Goal: Information Seeking & Learning: Stay updated

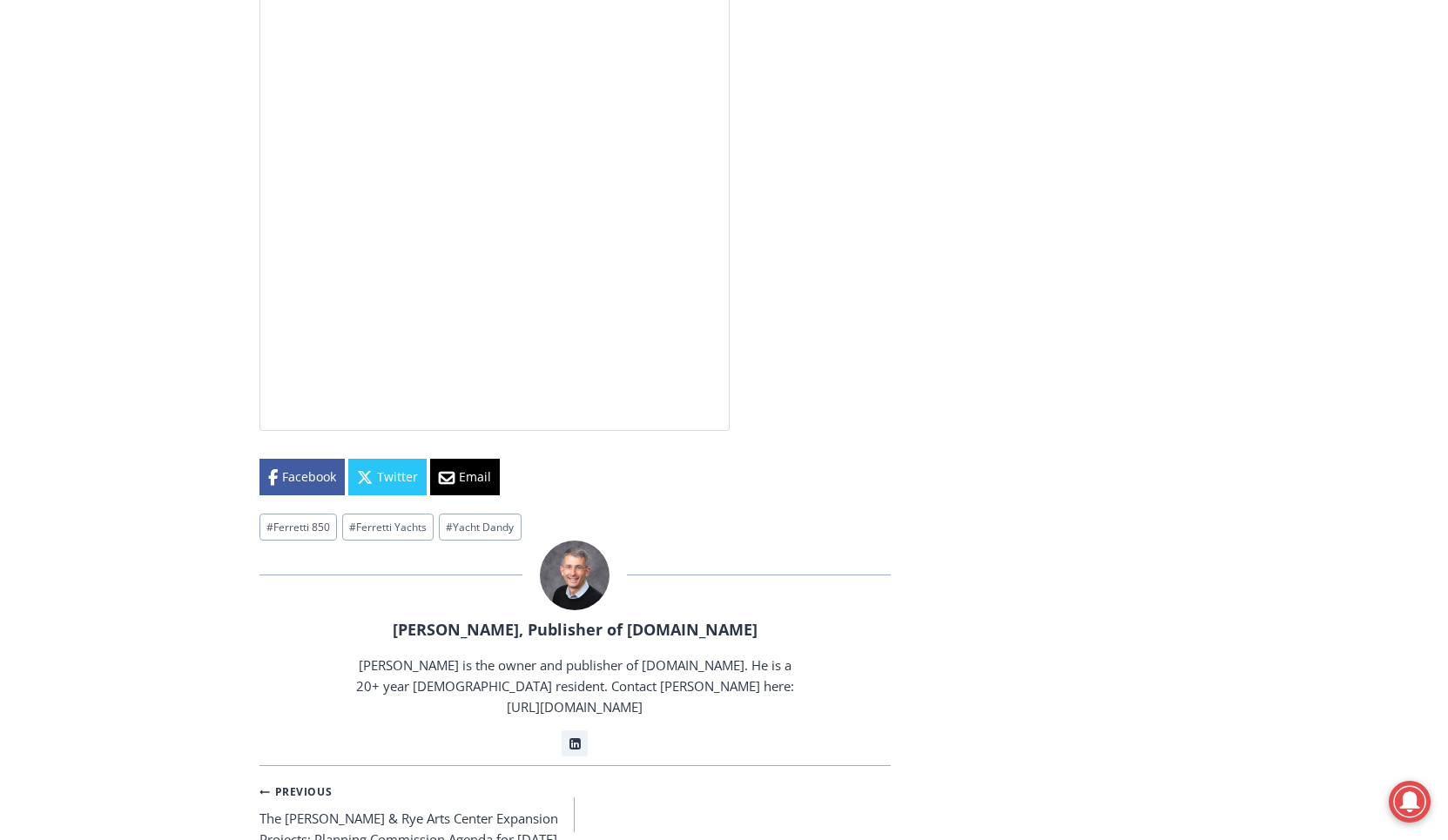
scroll to position [3996, 0]
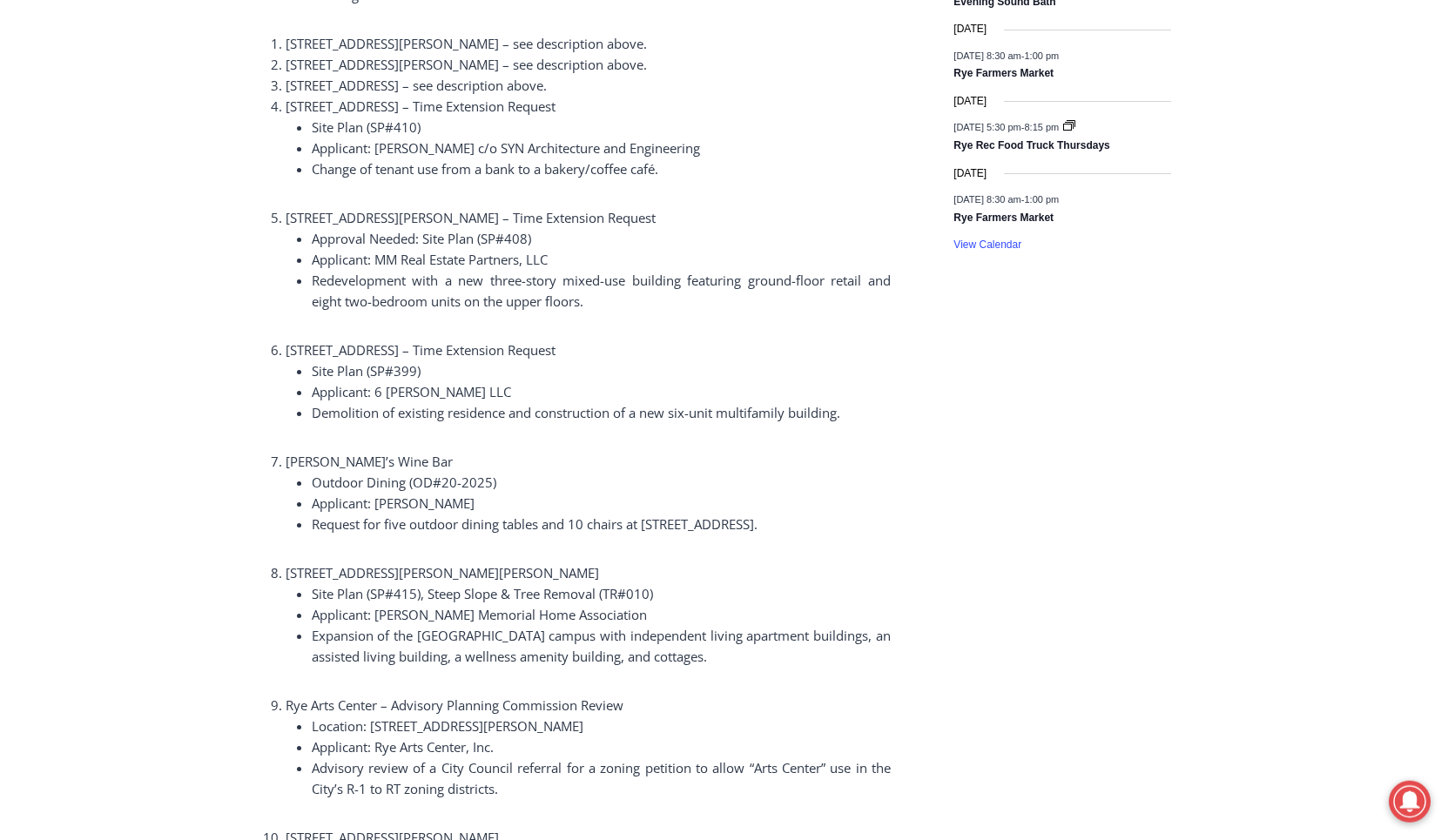
scroll to position [2752, 0]
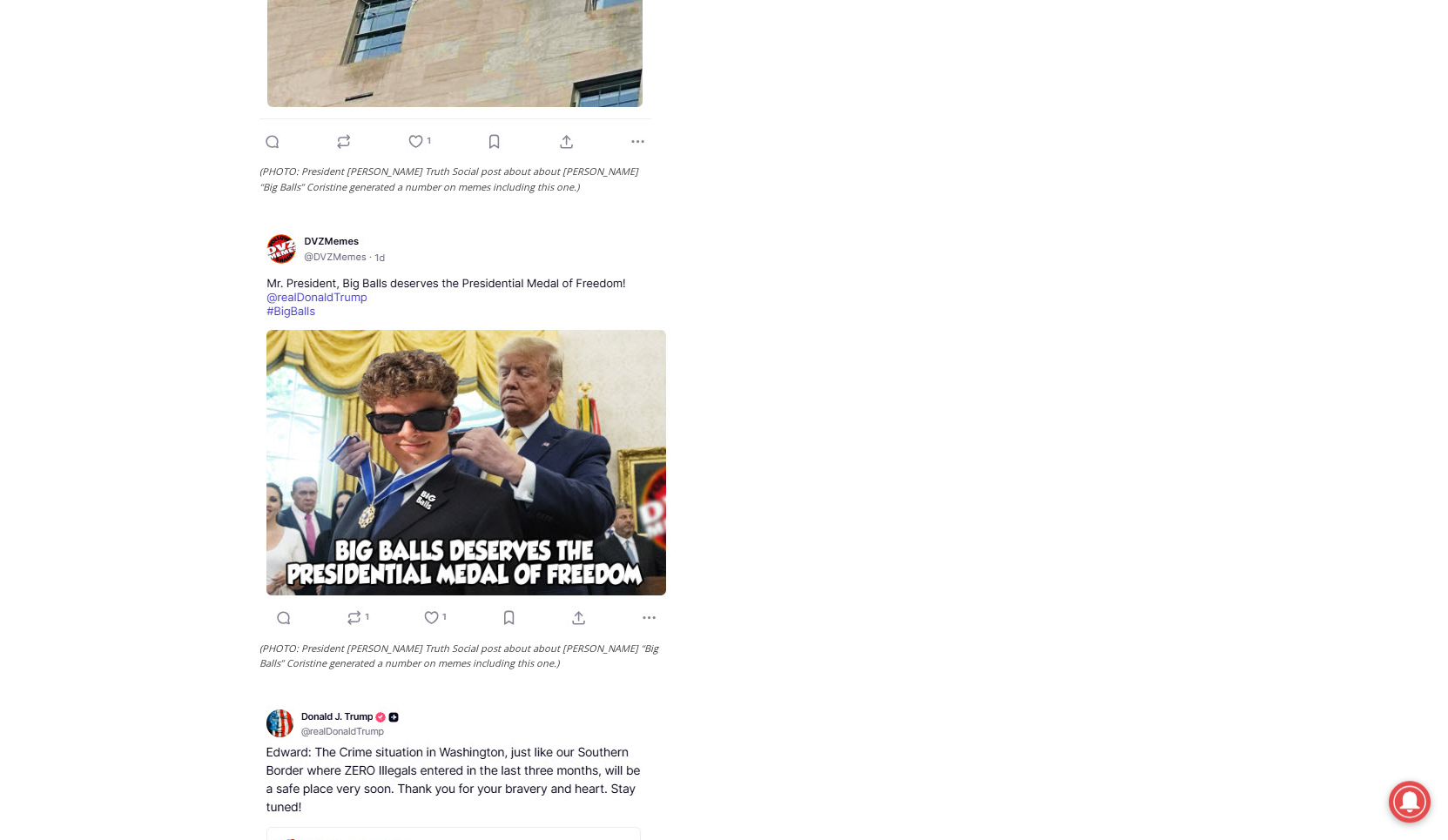
scroll to position [3463, 0]
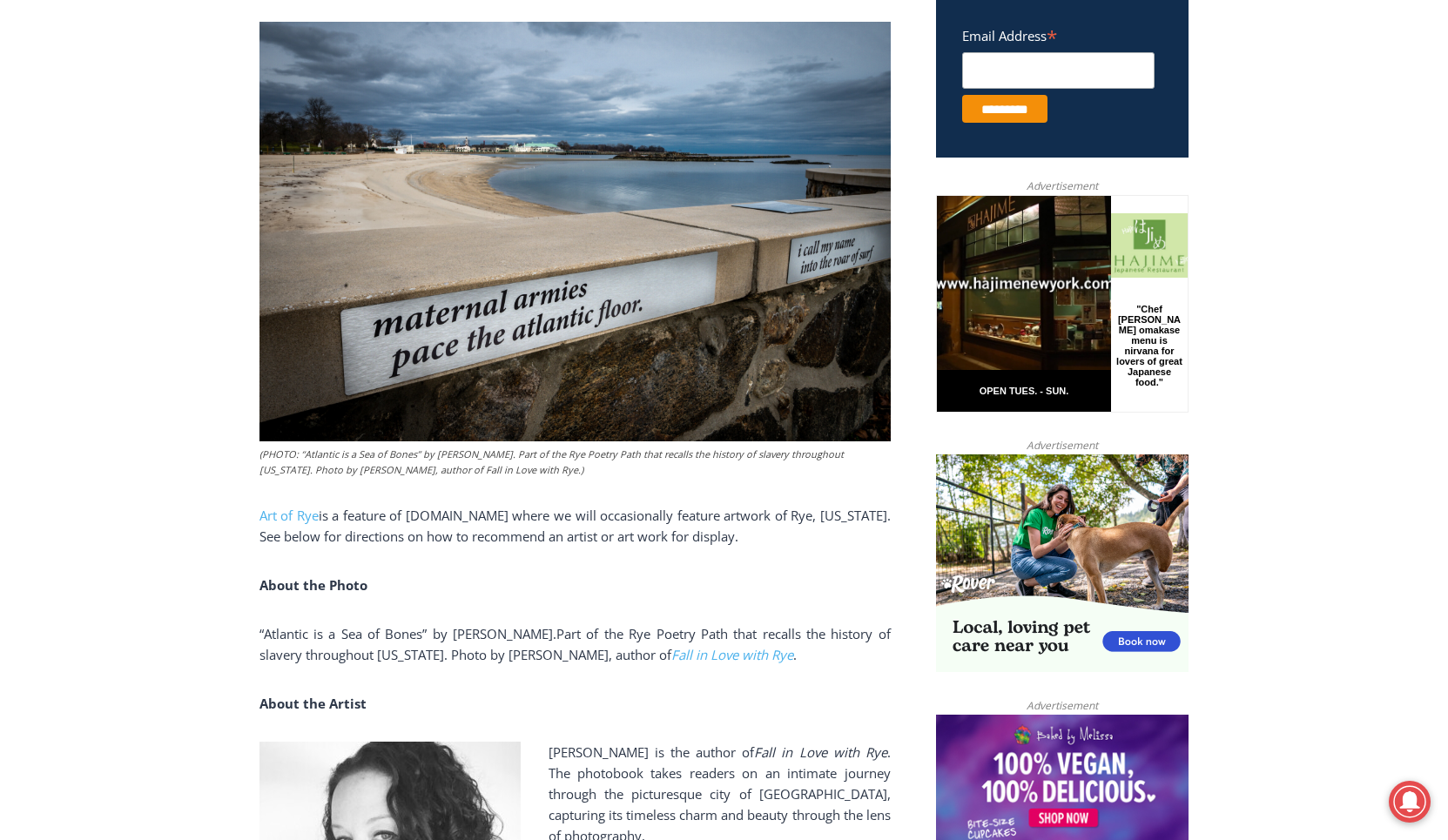
scroll to position [622, 0]
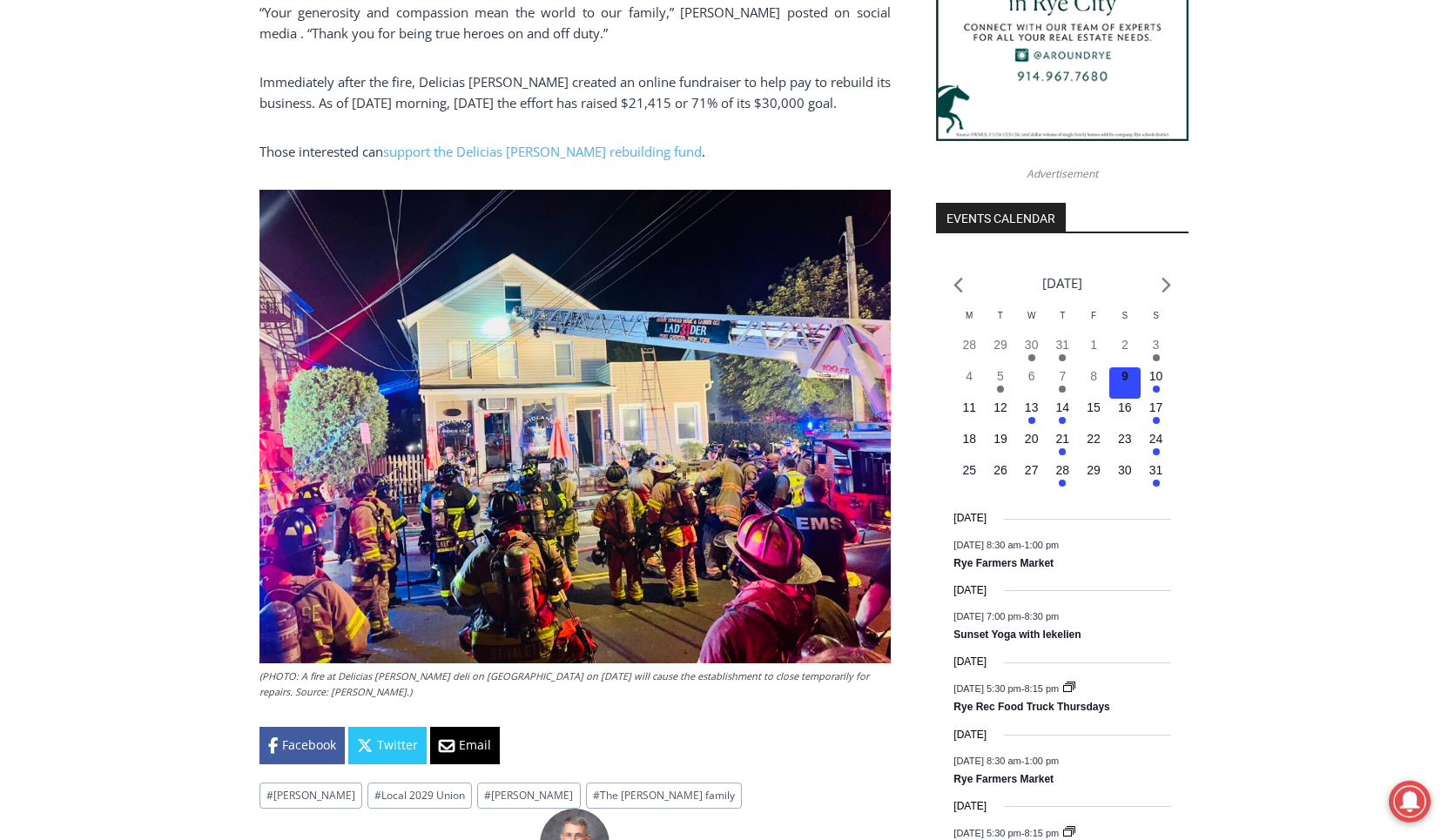
scroll to position [1953, 0]
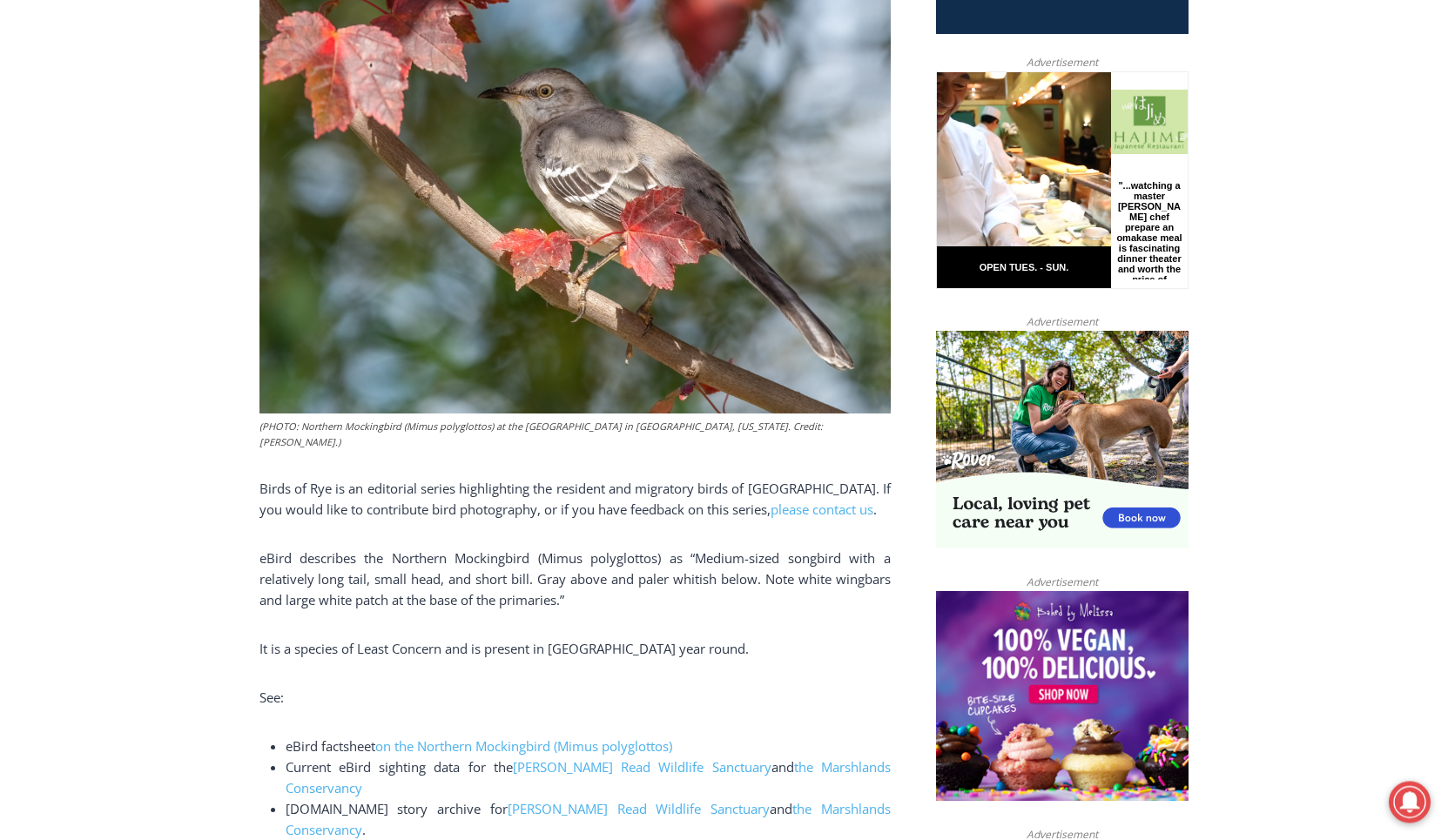
scroll to position [711, 0]
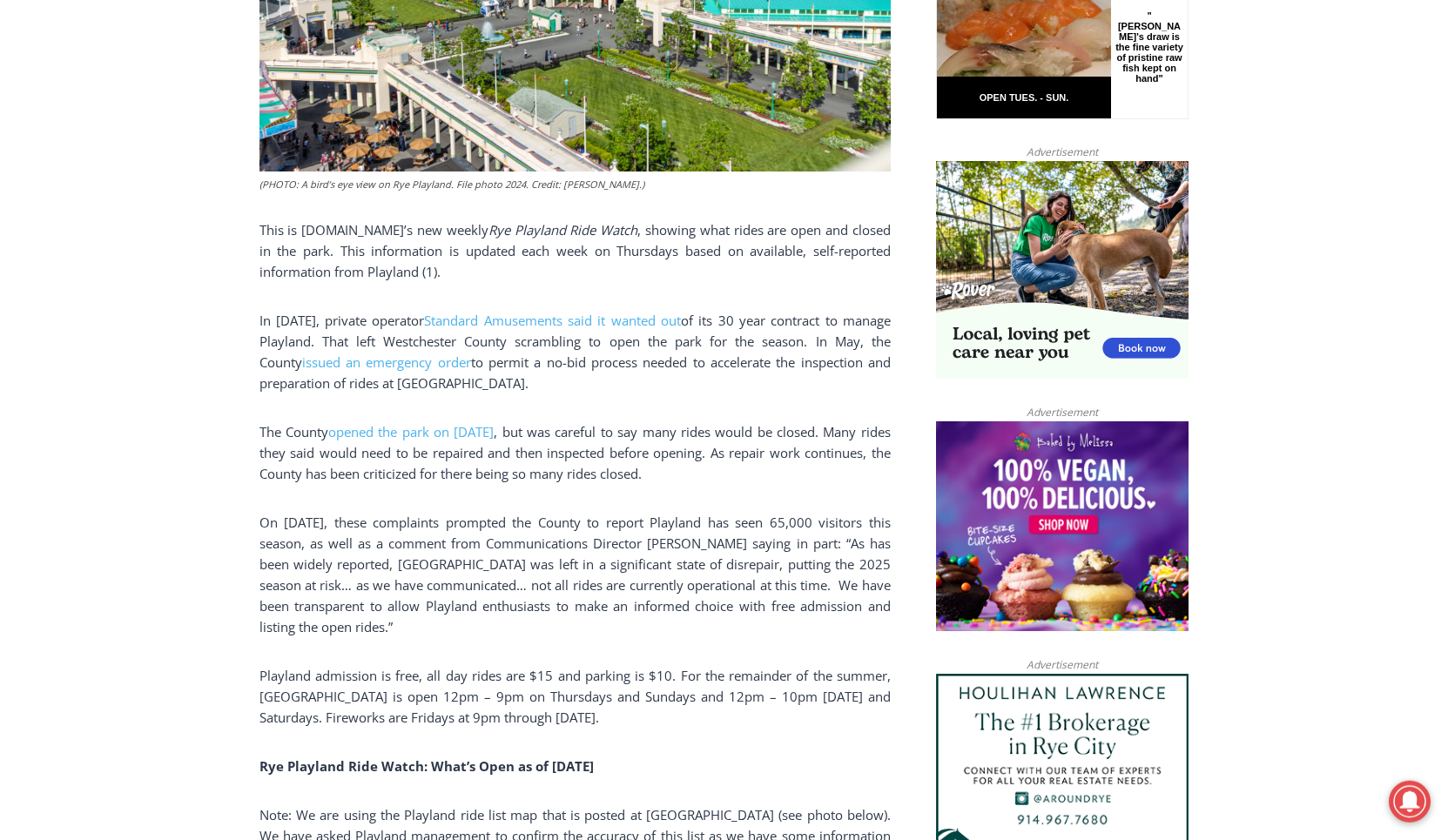
scroll to position [976, 0]
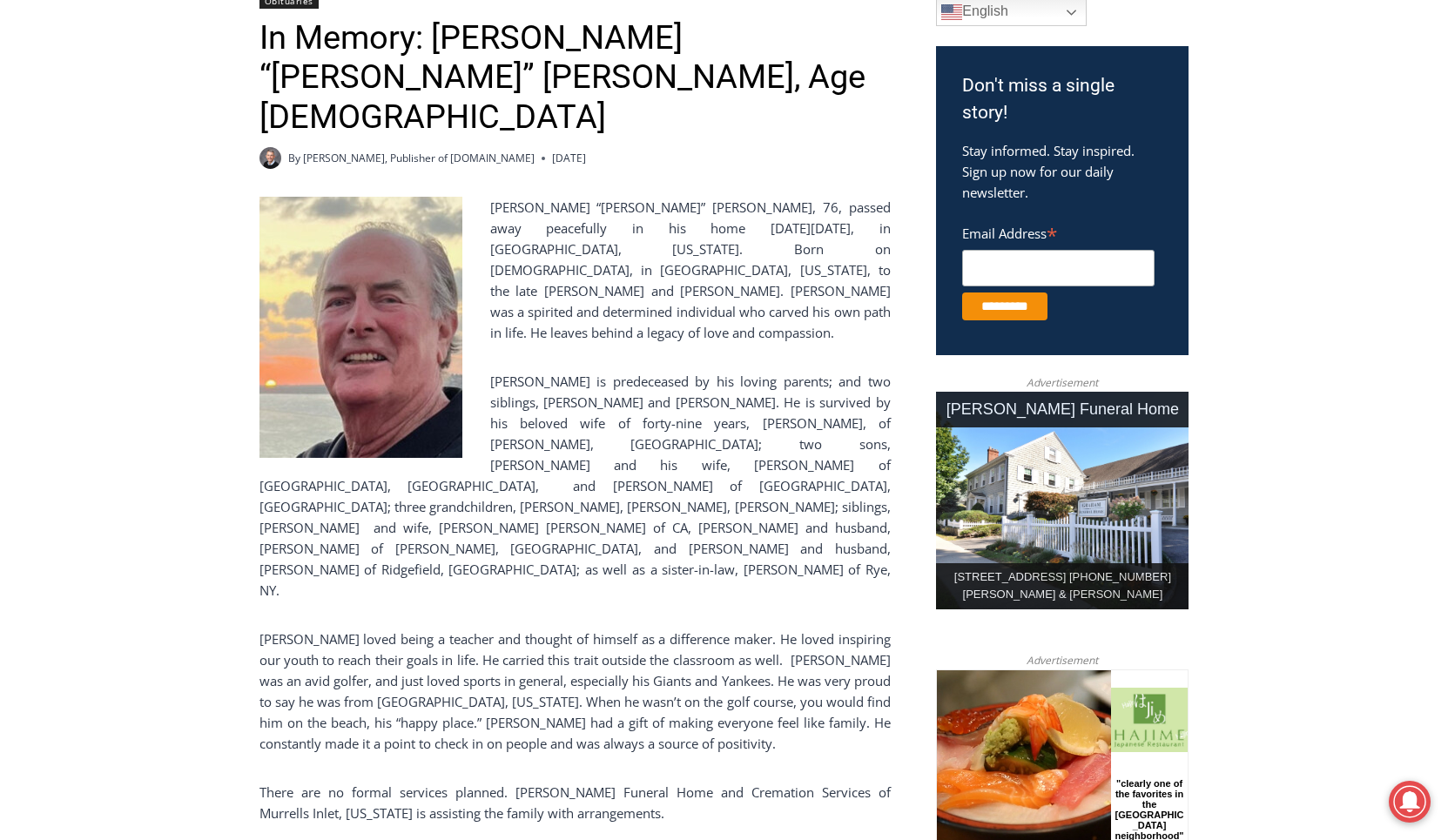
scroll to position [533, 0]
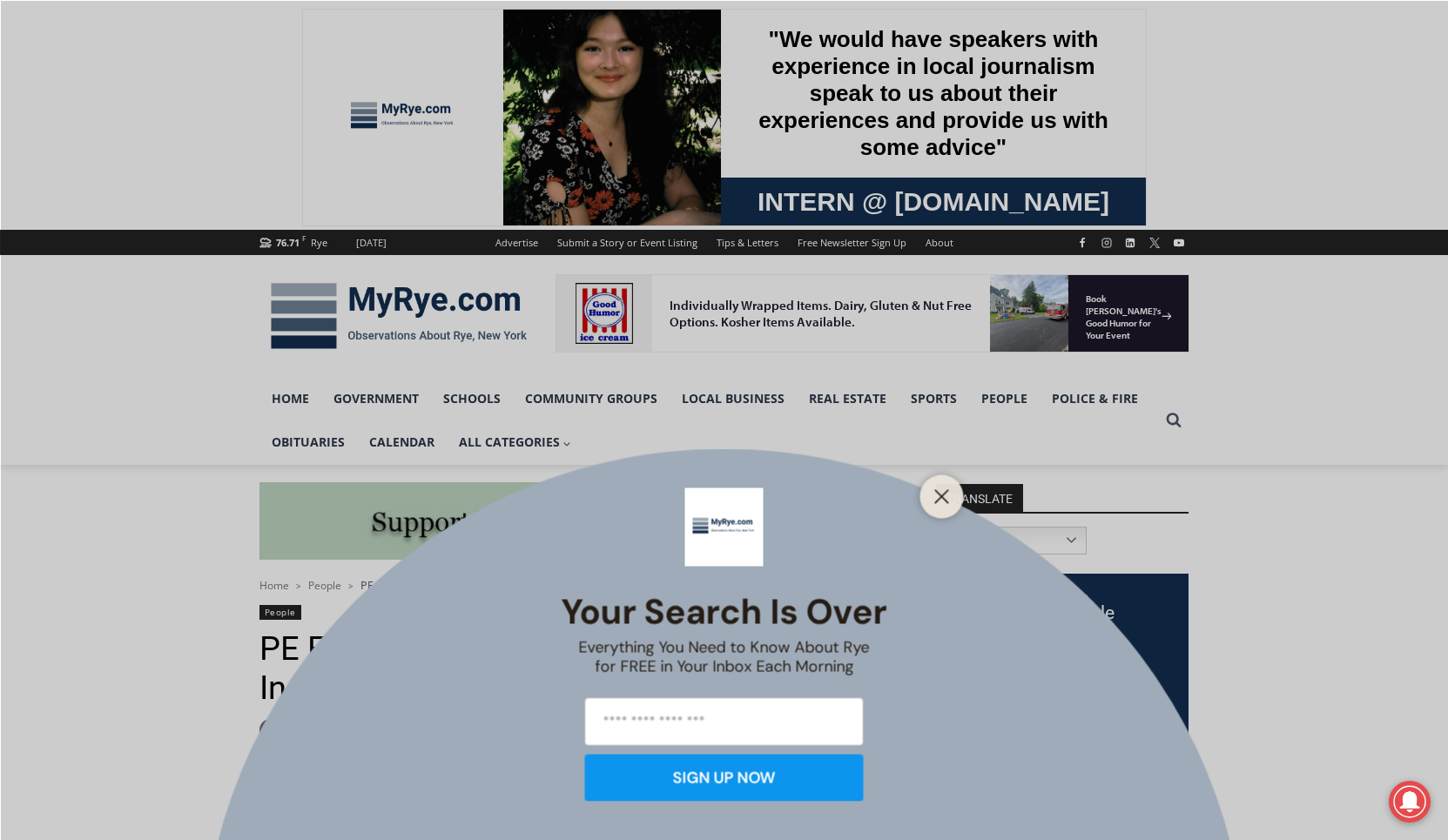
click at [925, 500] on div at bounding box center [942, 496] width 43 height 43
click at [950, 501] on button "Close" at bounding box center [942, 496] width 25 height 25
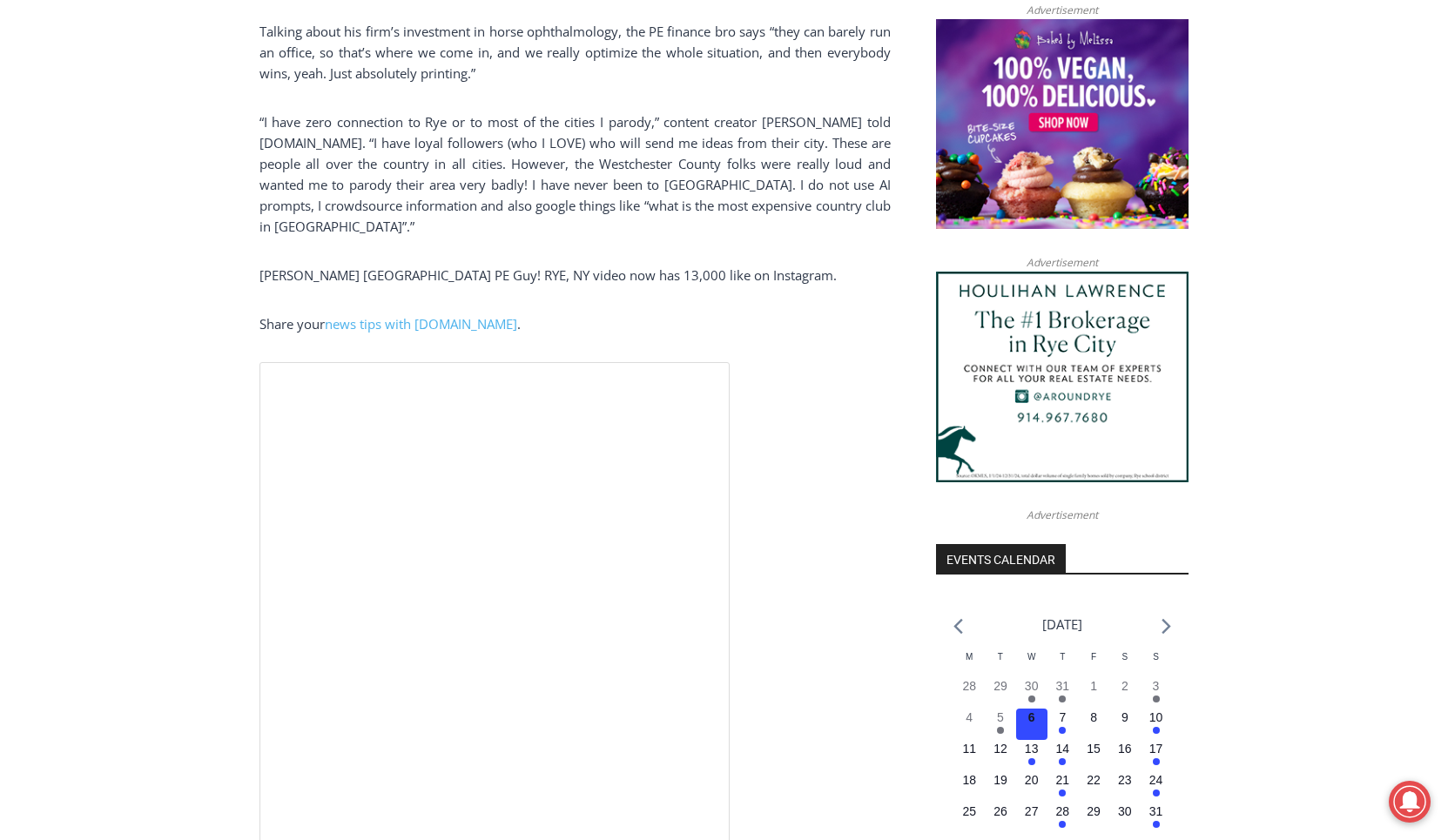
scroll to position [1865, 0]
